Goal: Transaction & Acquisition: Purchase product/service

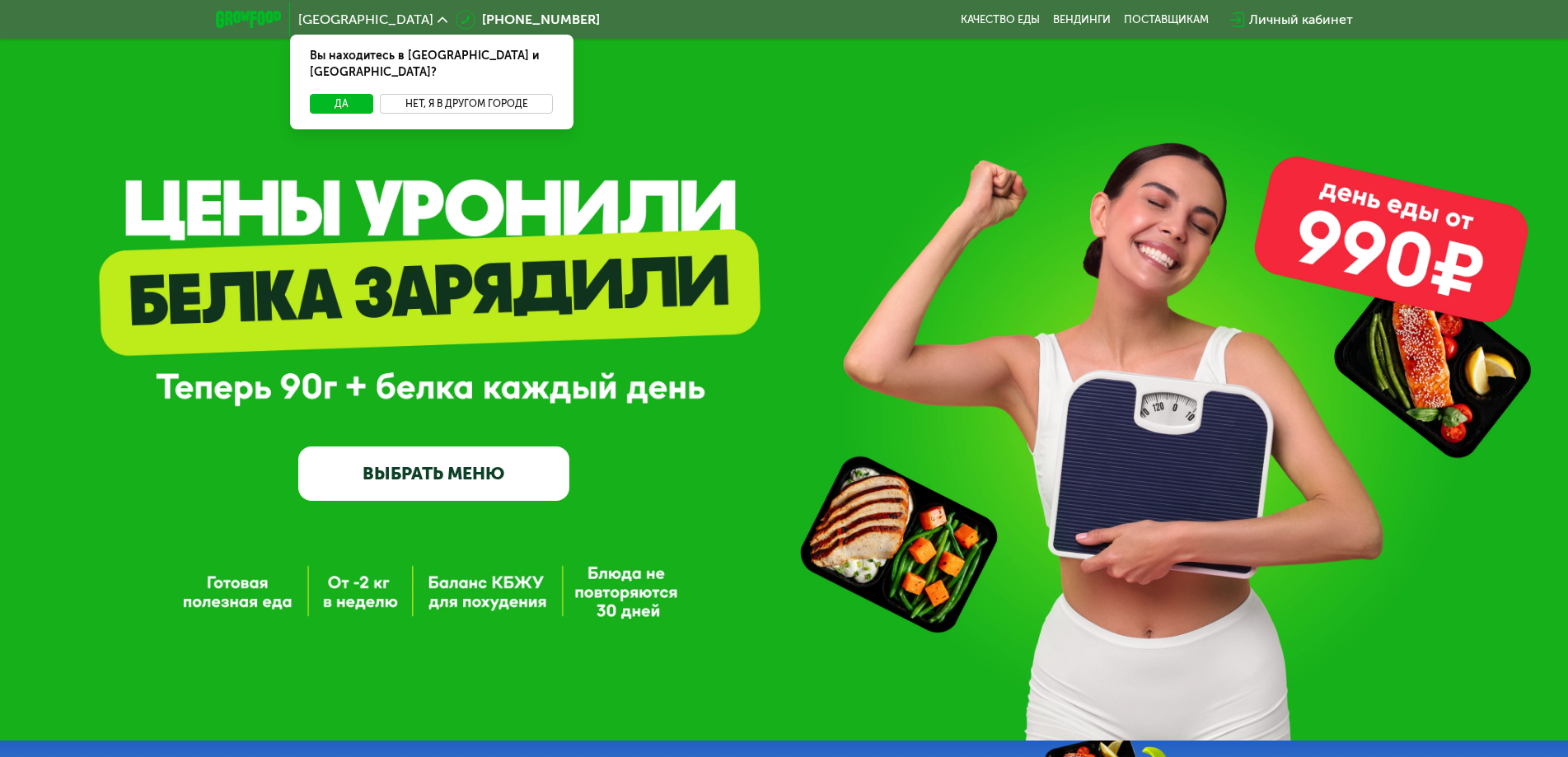
click at [440, 94] on button "Нет, я в другом городе" at bounding box center [467, 104] width 174 height 19
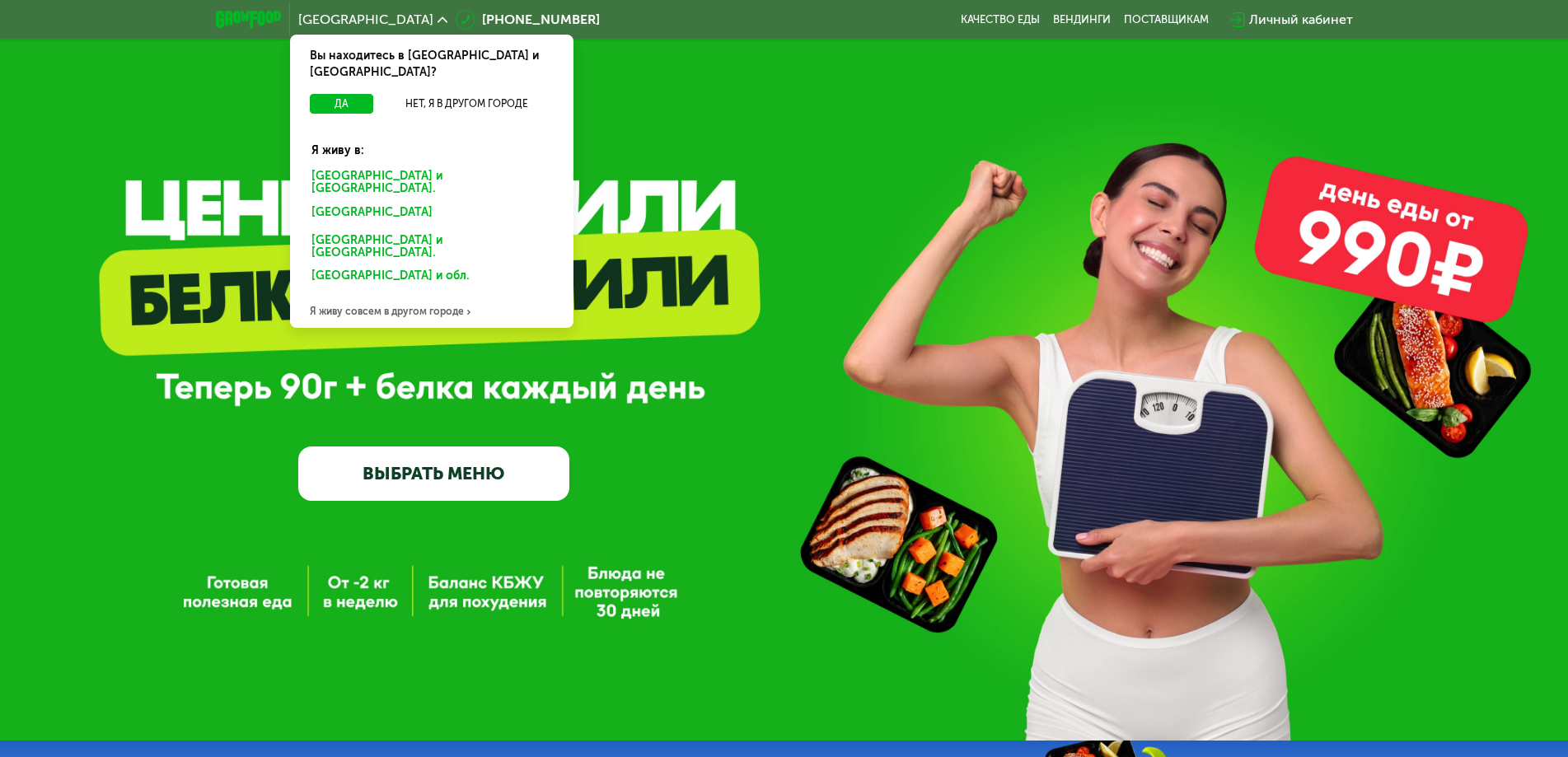
click at [402, 202] on div "[GEOGRAPHIC_DATA] и [GEOGRAPHIC_DATA]." at bounding box center [429, 215] width 257 height 27
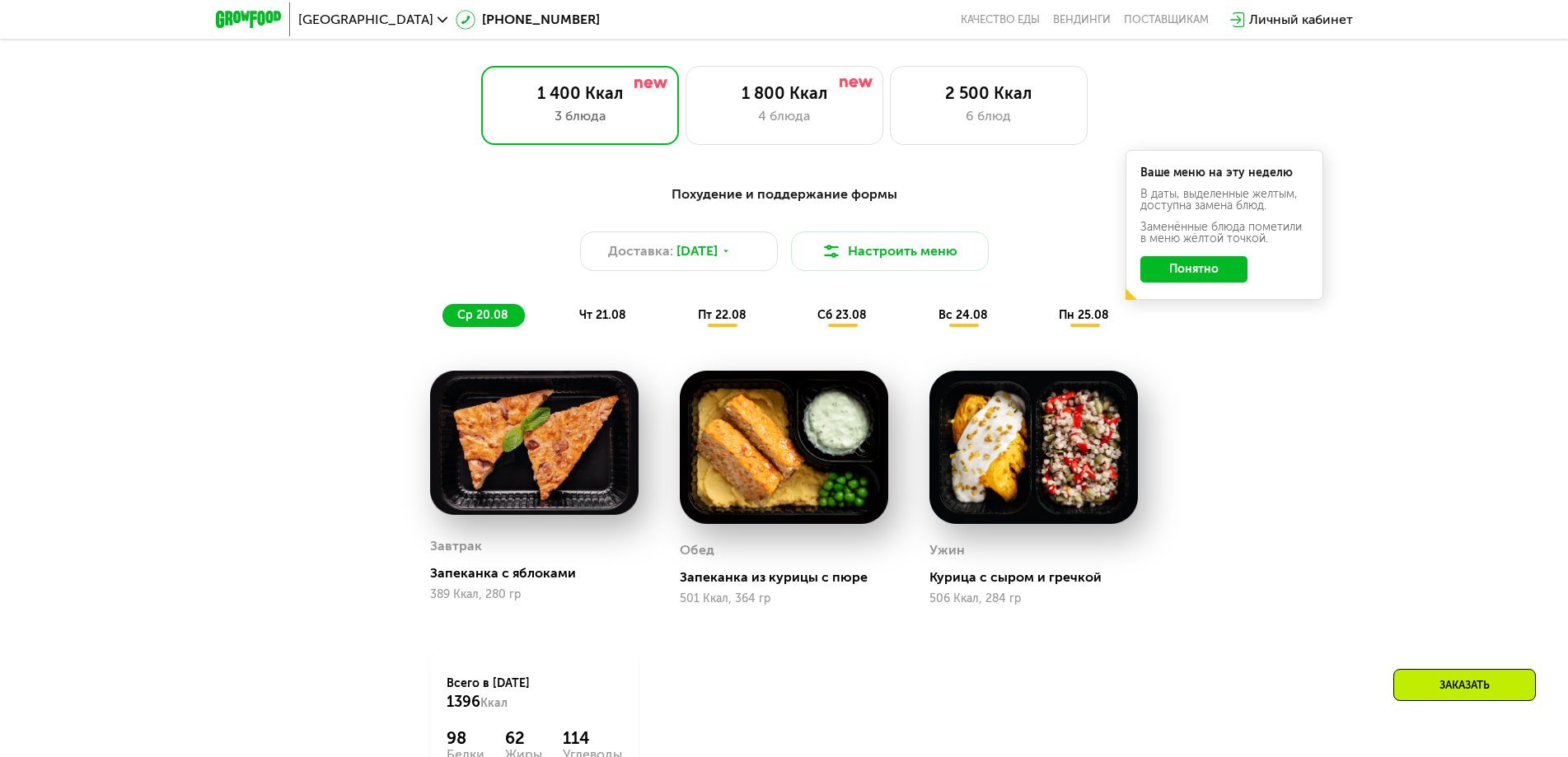
scroll to position [907, 0]
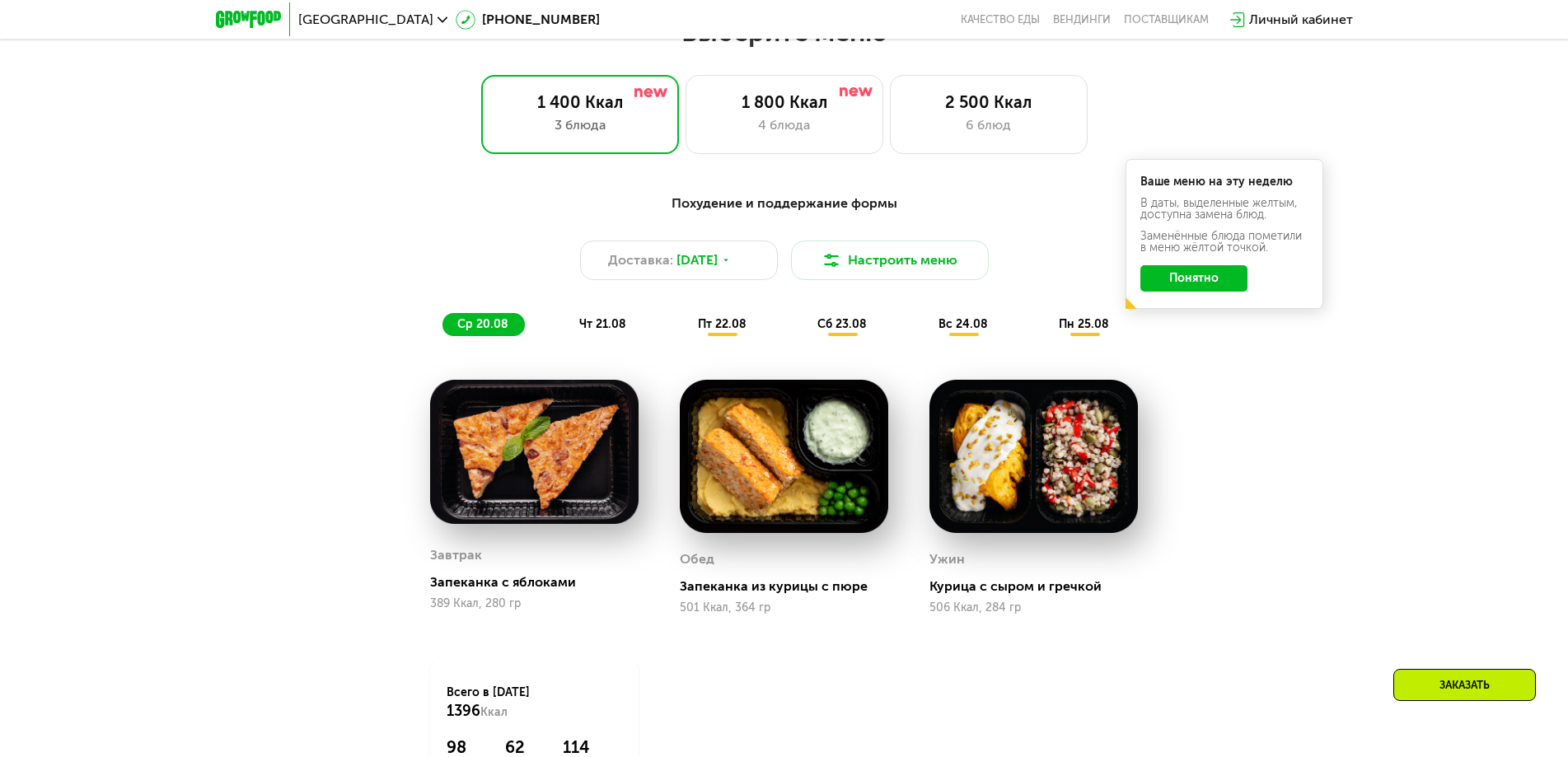
click at [591, 327] on span "чт 21.08" at bounding box center [602, 324] width 47 height 14
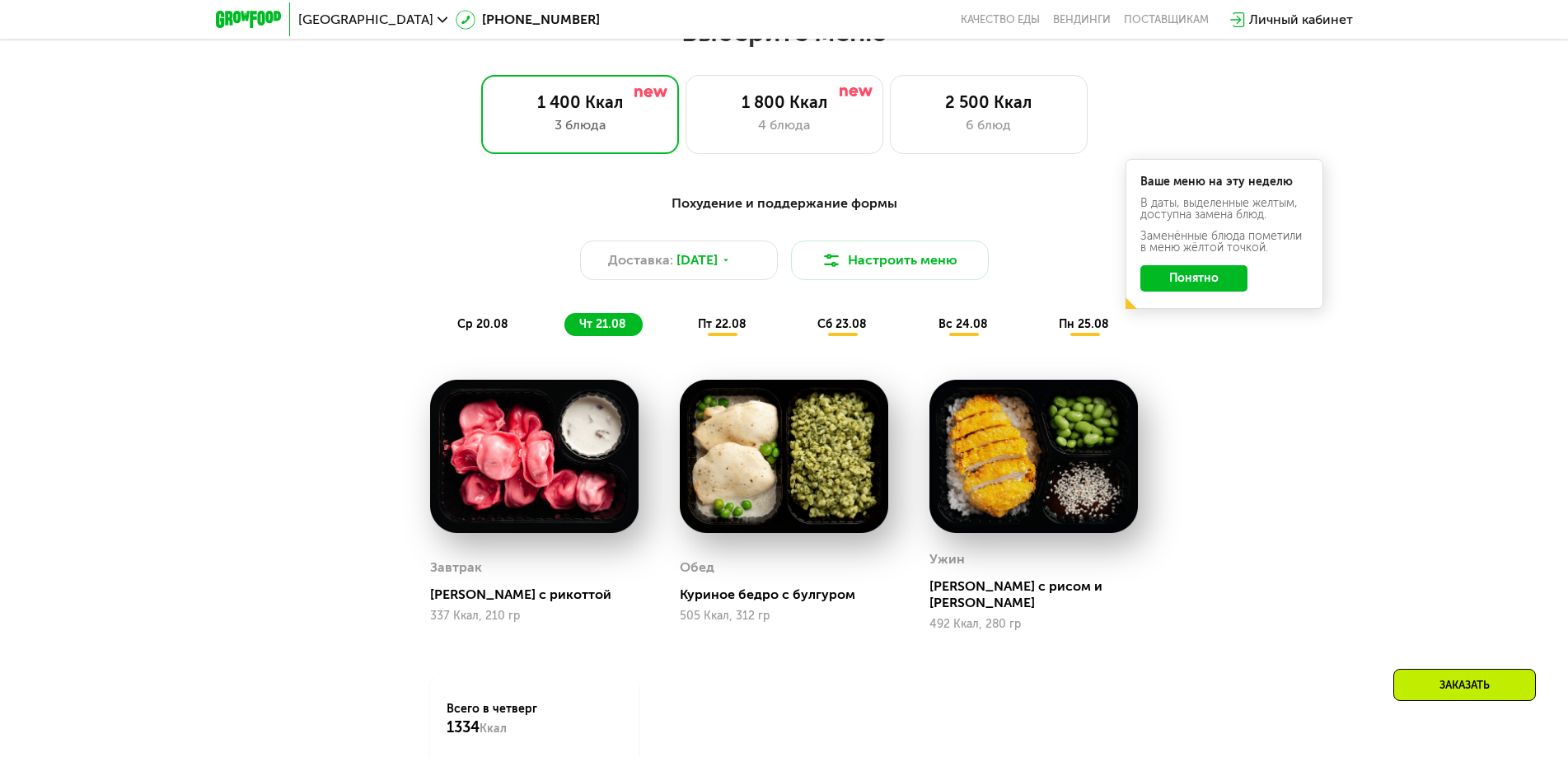
click at [722, 328] on span "пт 22.08" at bounding box center [722, 324] width 49 height 14
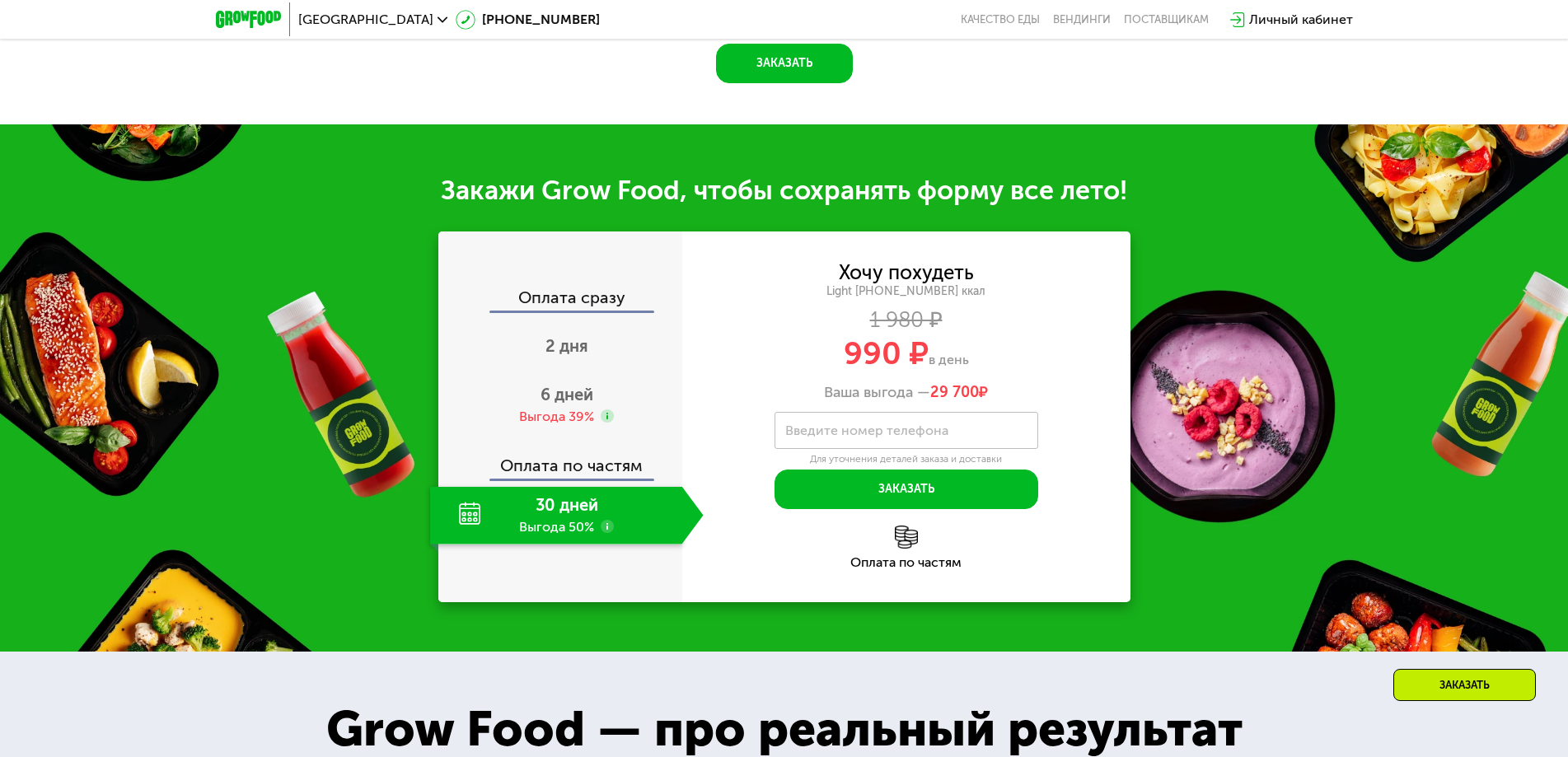
scroll to position [1731, 0]
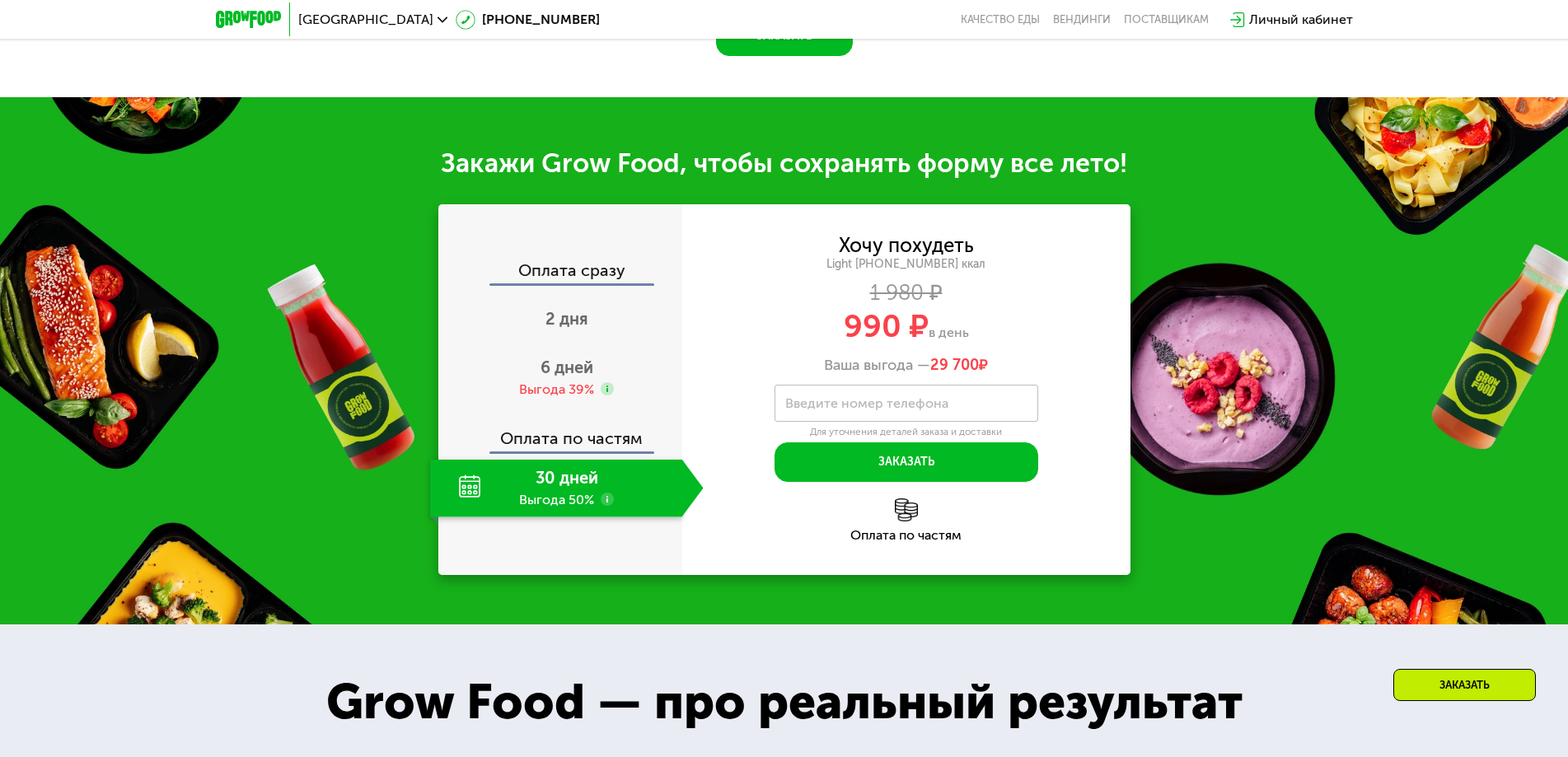
click at [568, 518] on div "30 дней Выгода 50%" at bounding box center [556, 488] width 252 height 58
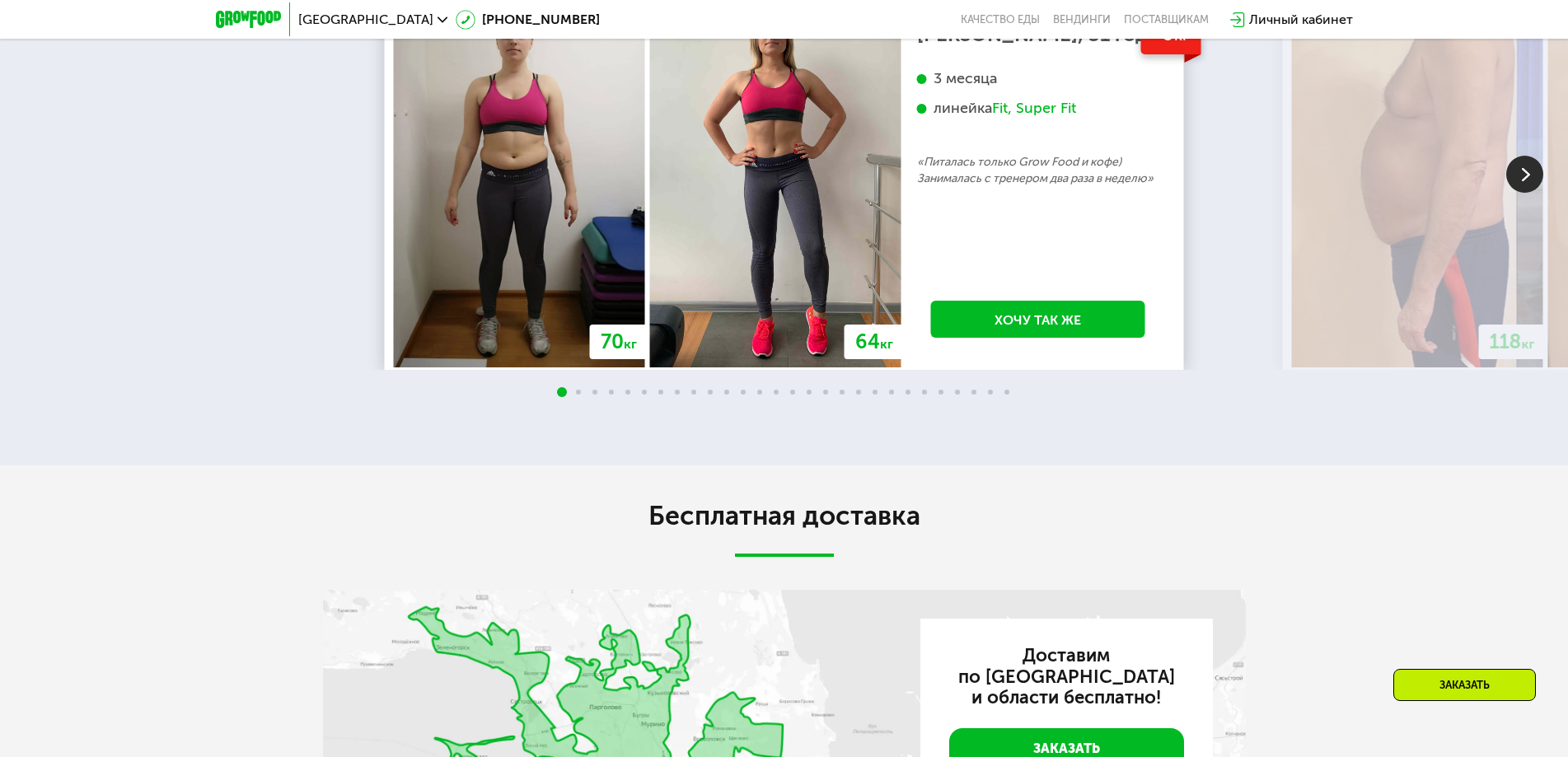
scroll to position [3132, 0]
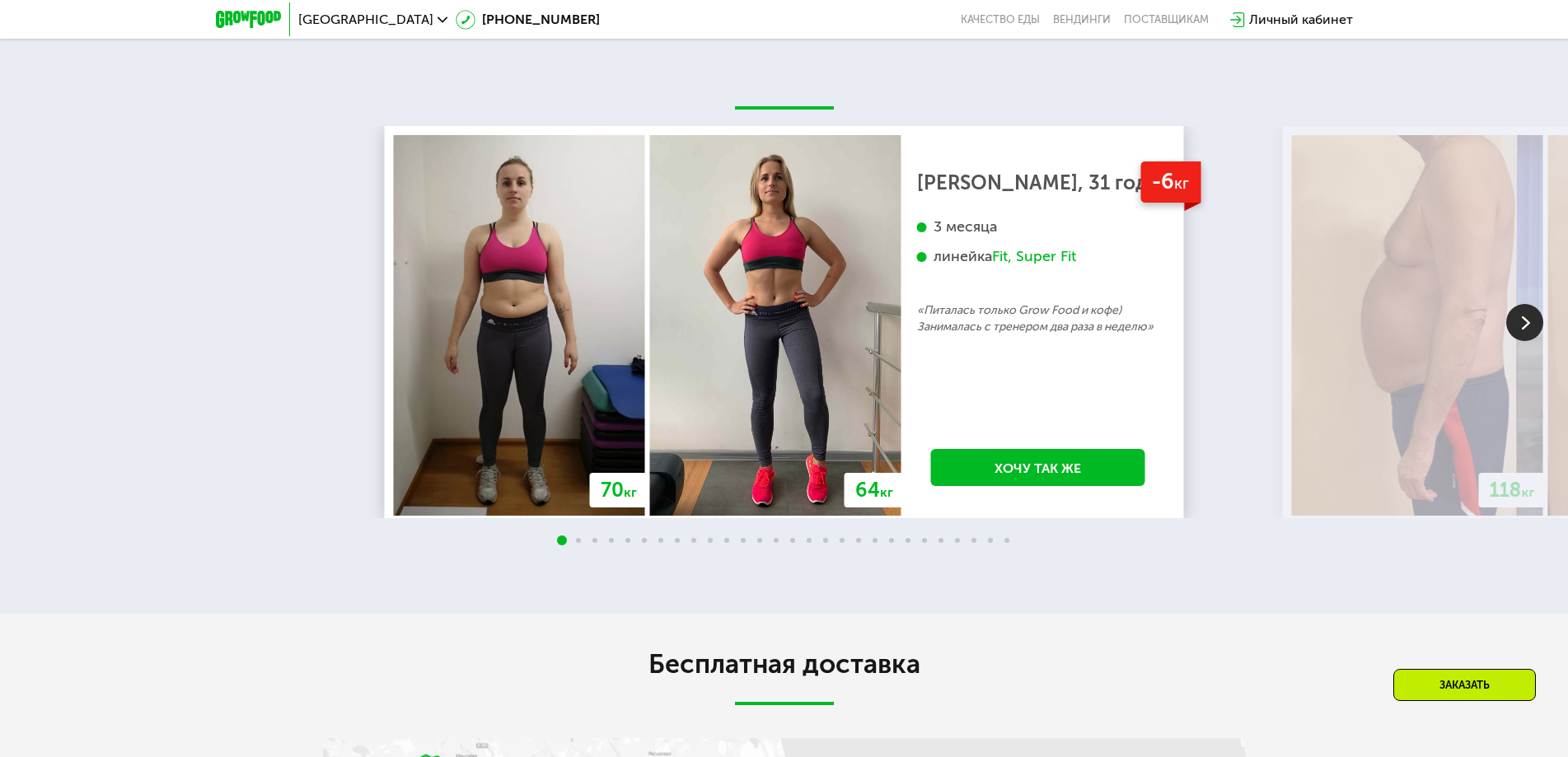
click at [1005, 266] on div "Fit, Super Fit" at bounding box center [1034, 256] width 84 height 19
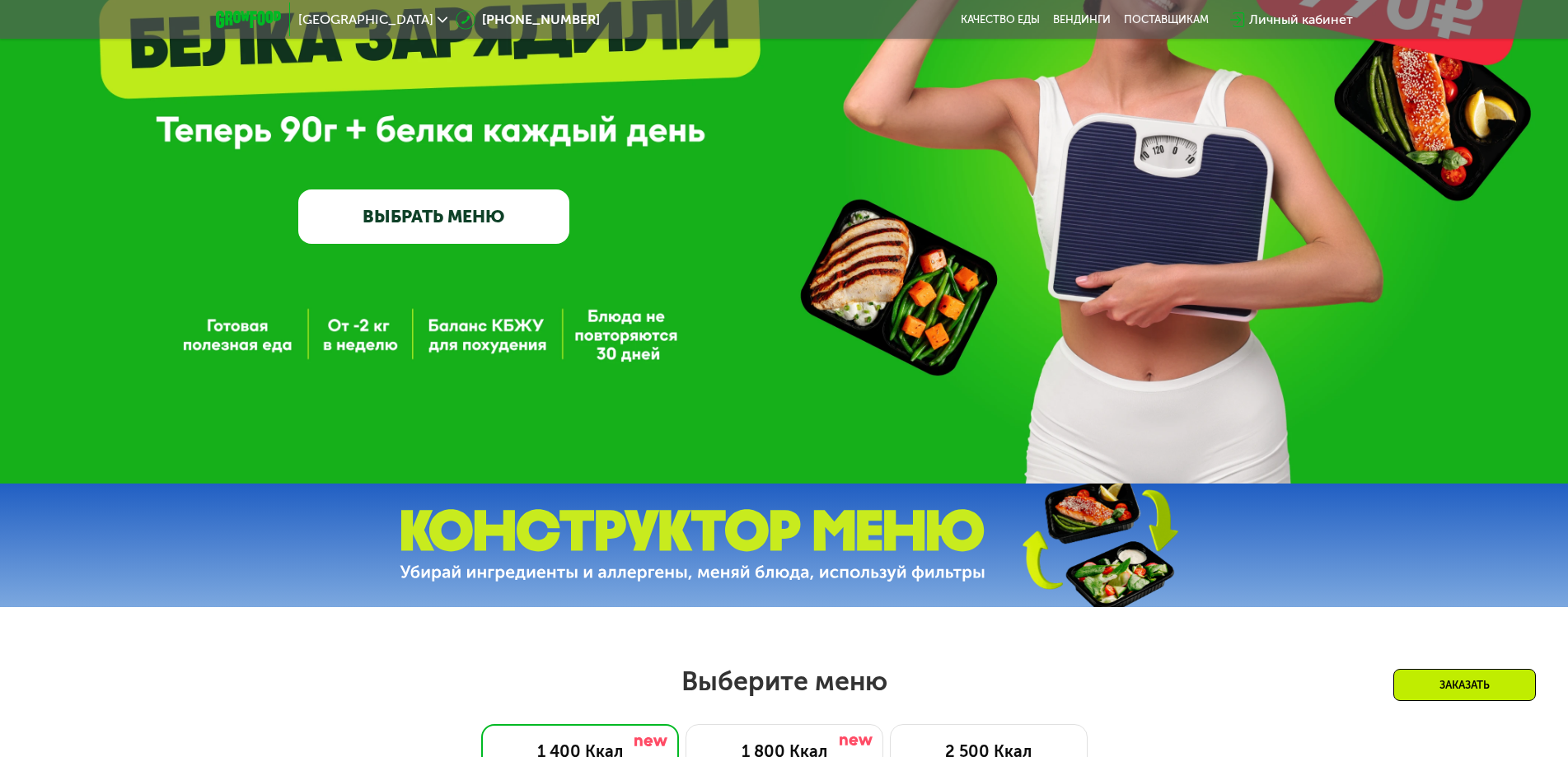
scroll to position [660, 0]
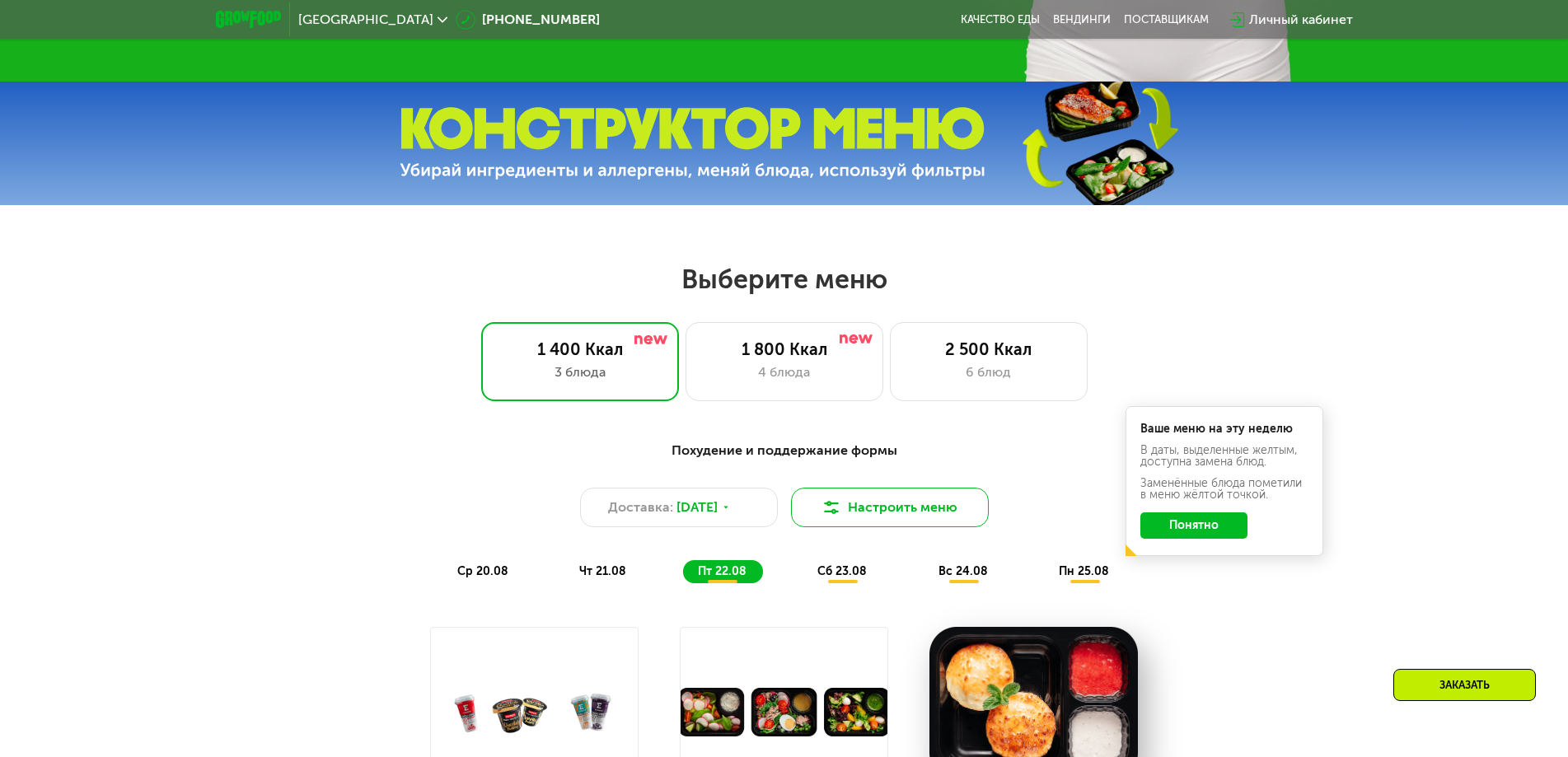
click at [917, 510] on button "Настроить меню" at bounding box center [890, 507] width 197 height 40
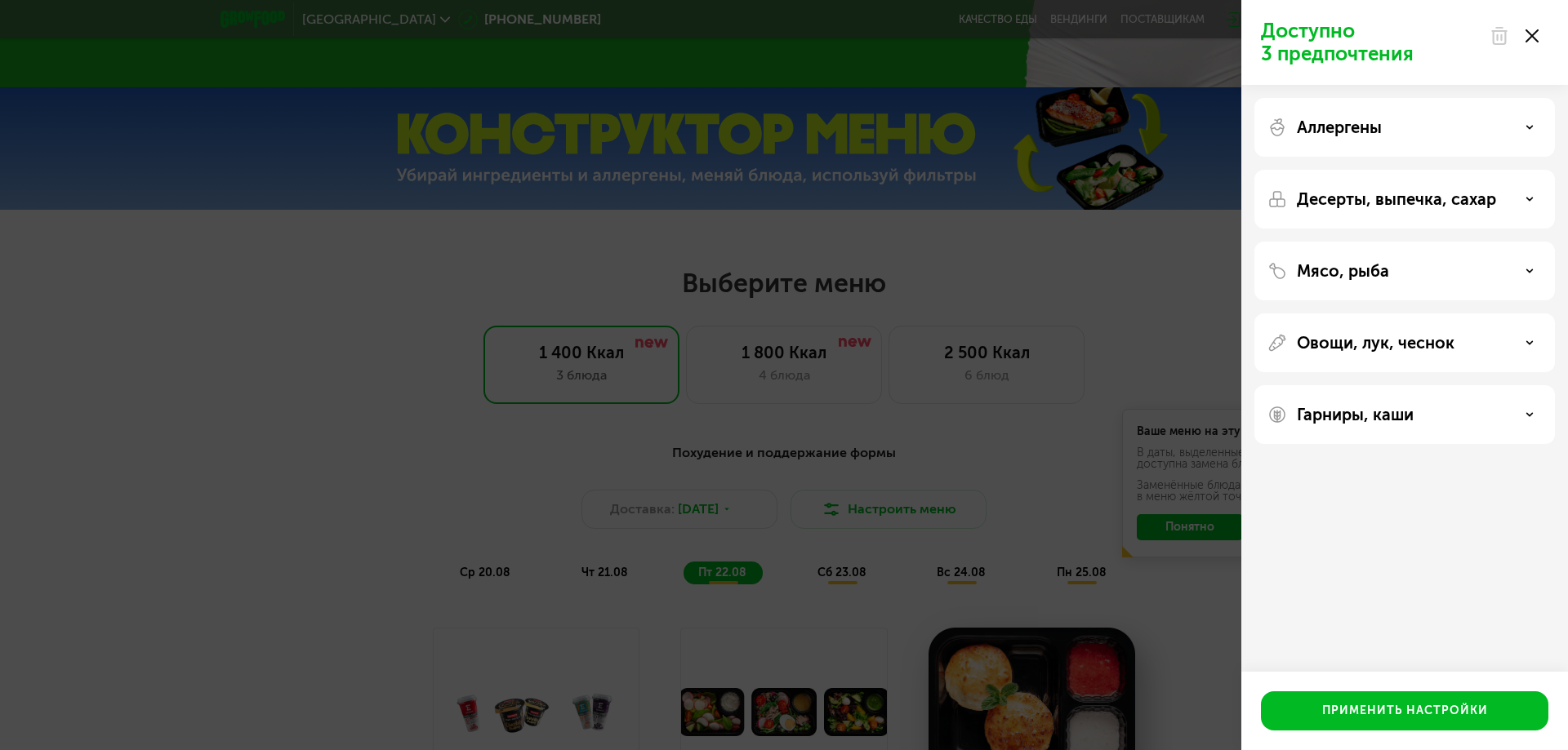
click at [910, 503] on div "Доступно 3 предпочтения Аллергены Десерты, выпечка, сахар Мясо, рыба Овощи, лук…" at bounding box center [784, 375] width 1568 height 750
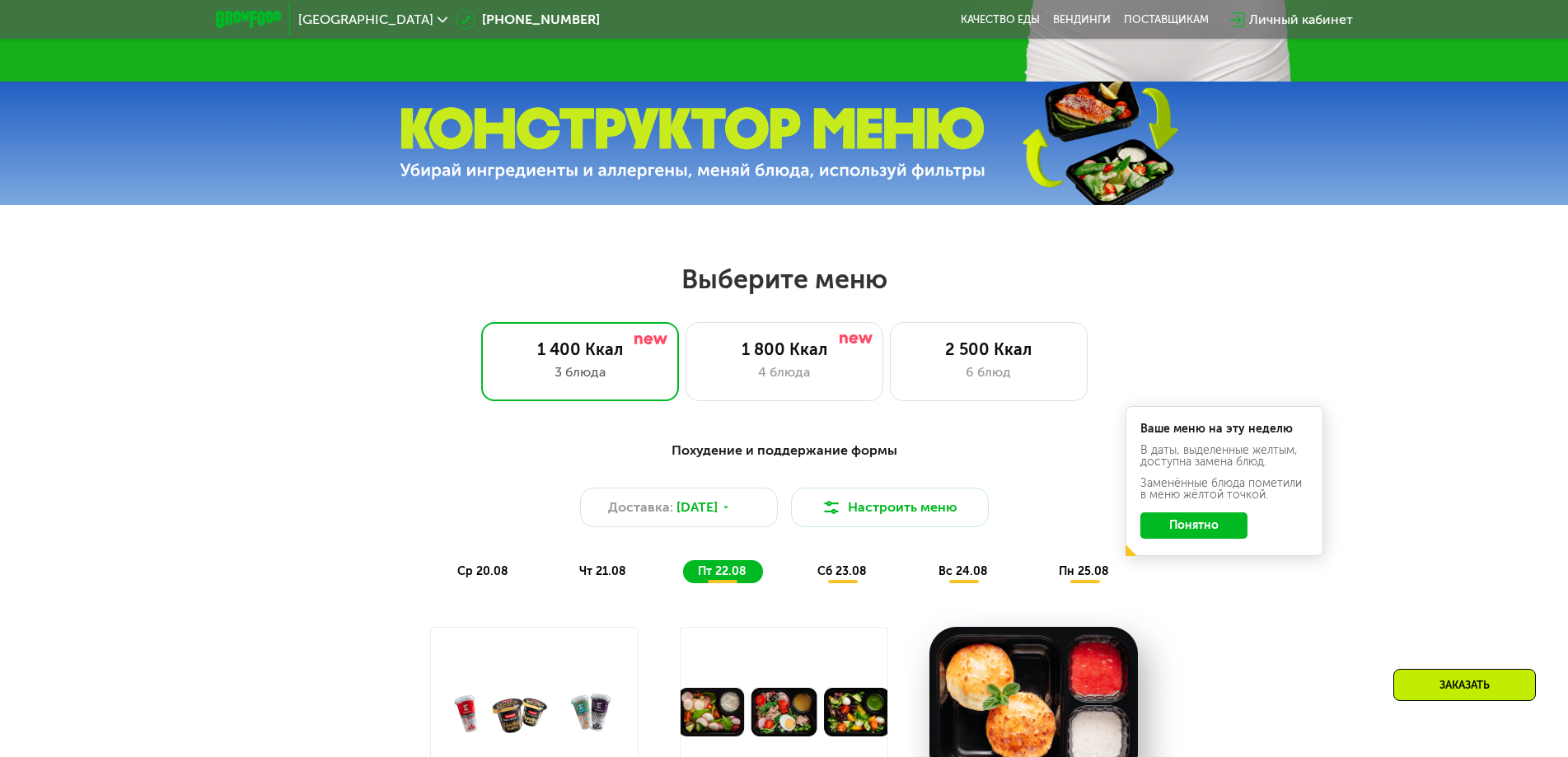
click at [1196, 526] on button "Понятно" at bounding box center [1193, 526] width 107 height 27
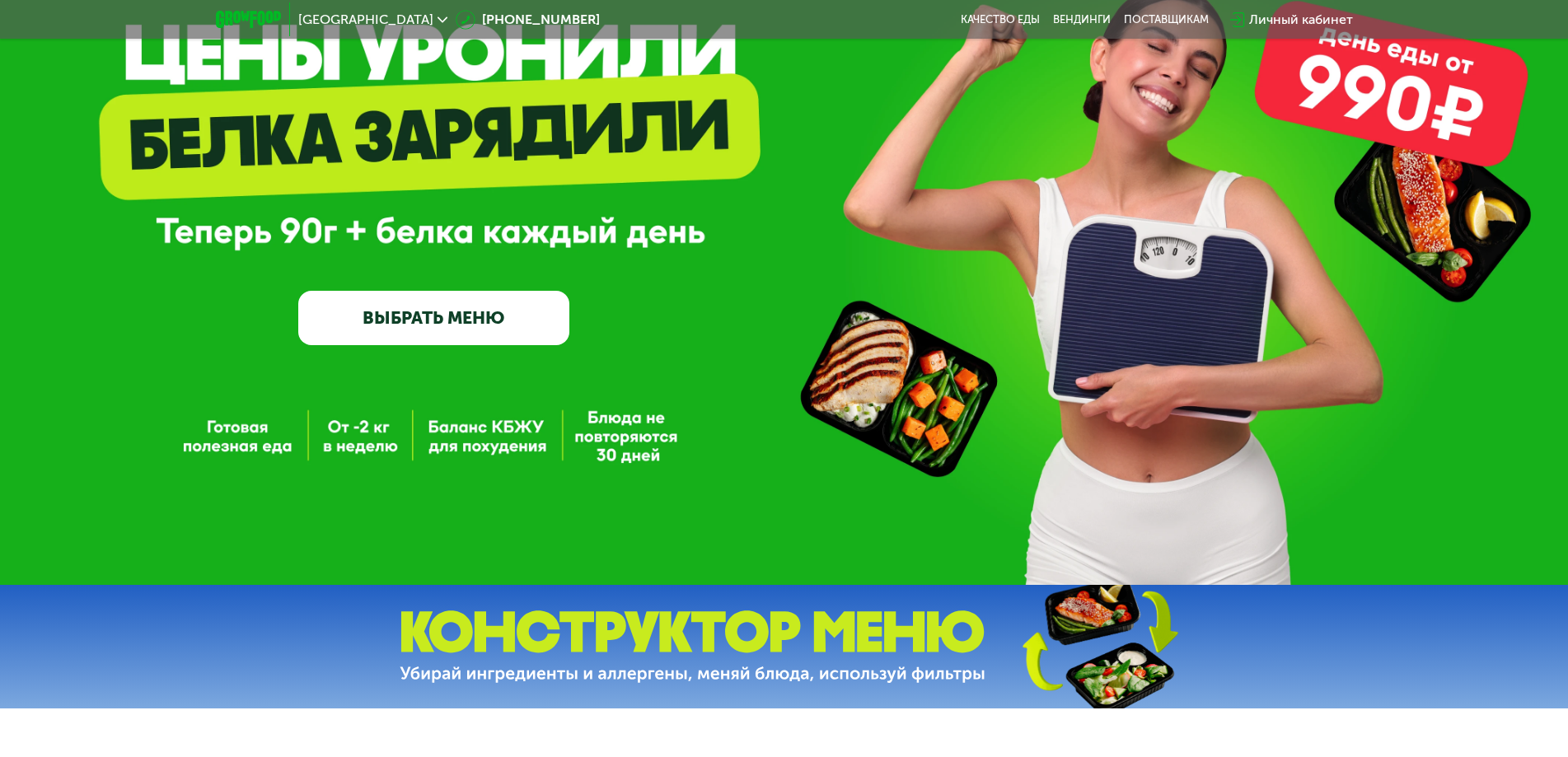
scroll to position [412, 0]
